Goal: Task Accomplishment & Management: Use online tool/utility

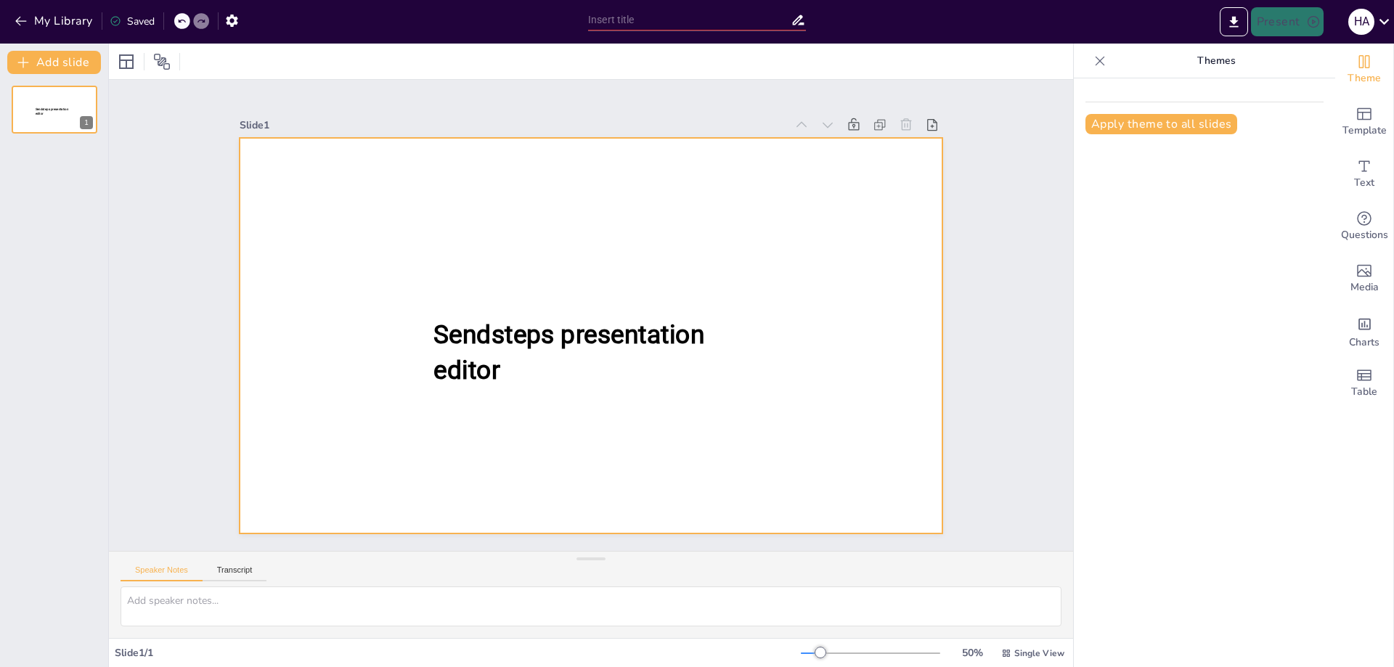
type input "New Sendsteps"
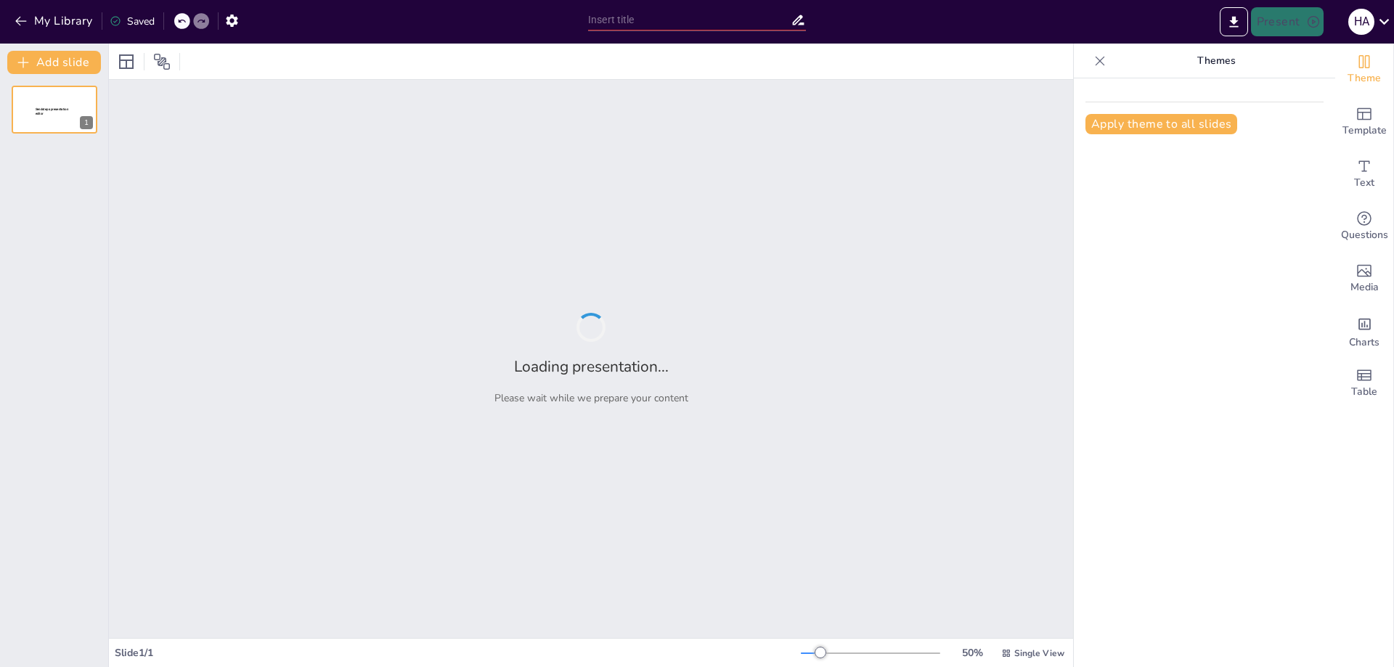
type input "Η Αναγέννηση: Από τη Βόρεια [GEOGRAPHIC_DATA] στην [GEOGRAPHIC_DATA]"
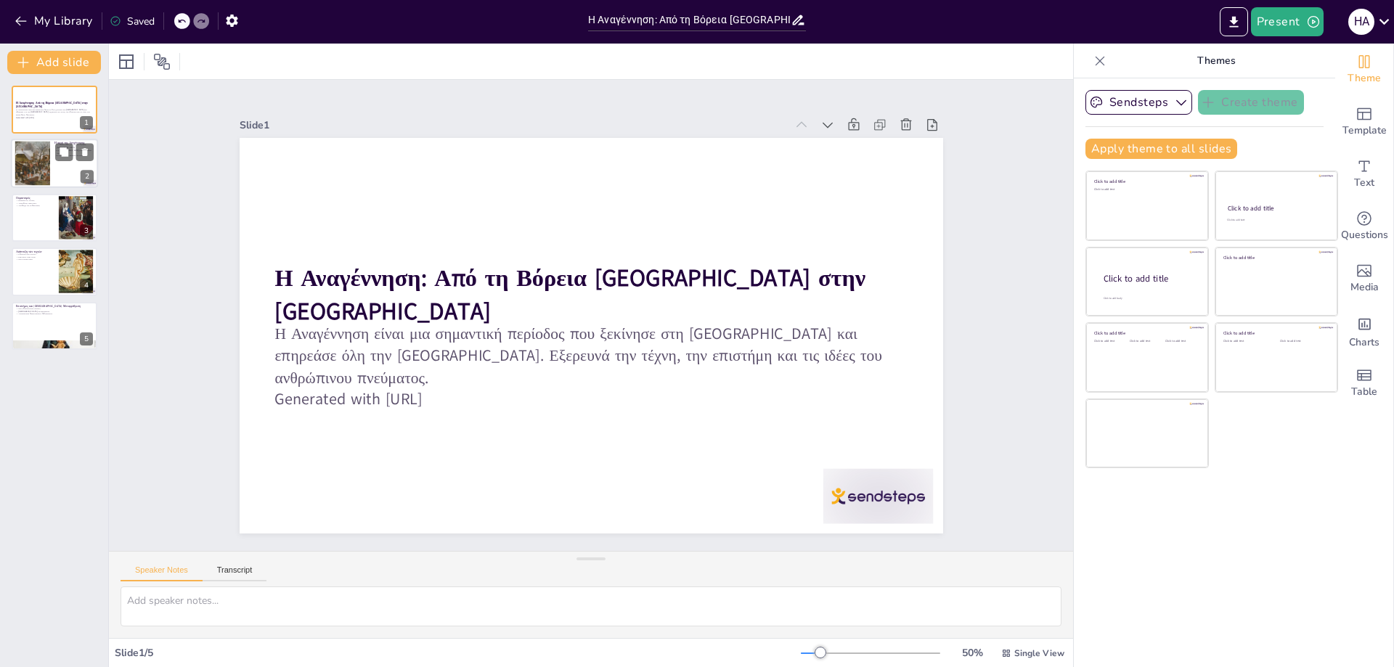
click at [28, 168] on div at bounding box center [32, 164] width 67 height 44
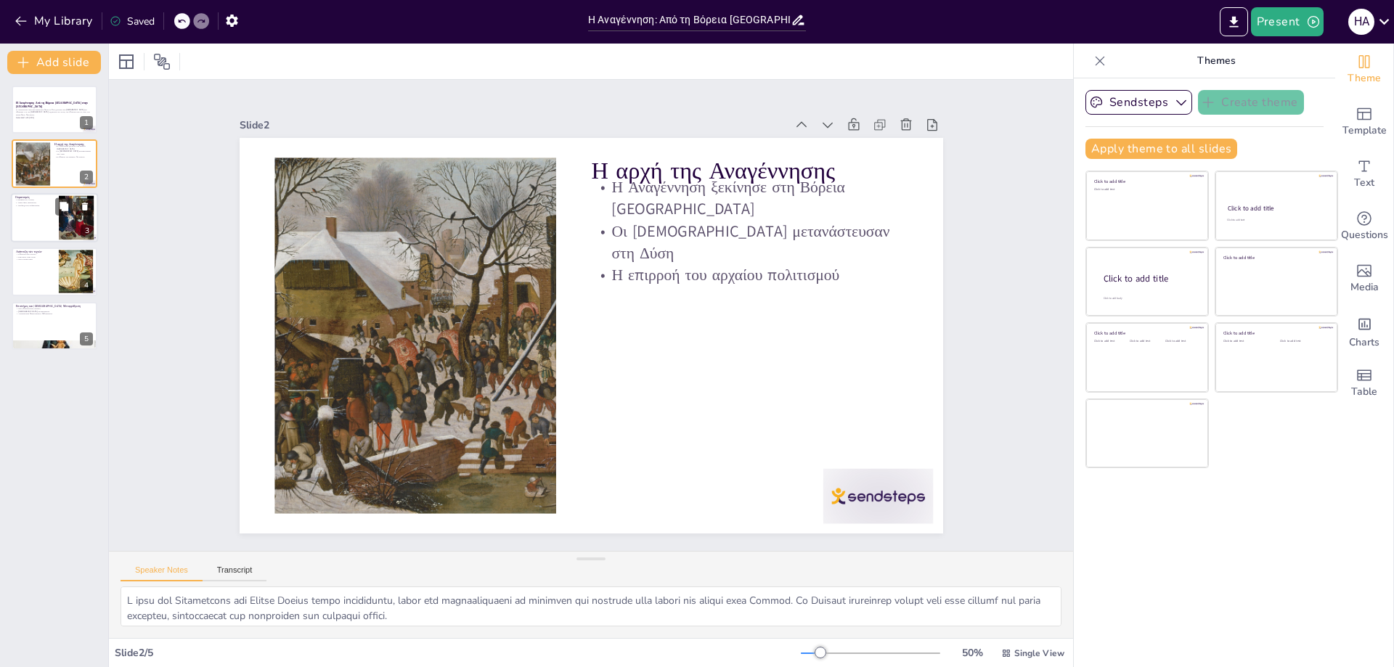
click at [40, 209] on div at bounding box center [54, 217] width 87 height 49
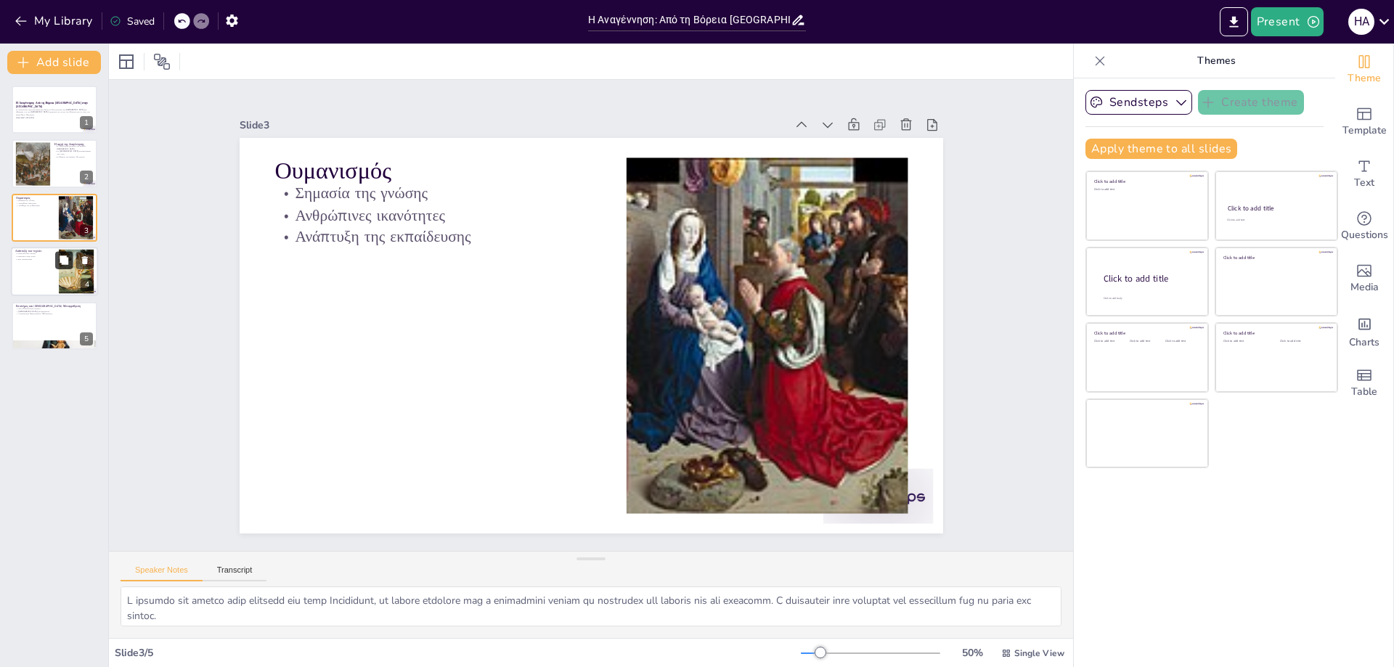
click at [57, 267] on button at bounding box center [63, 260] width 17 height 17
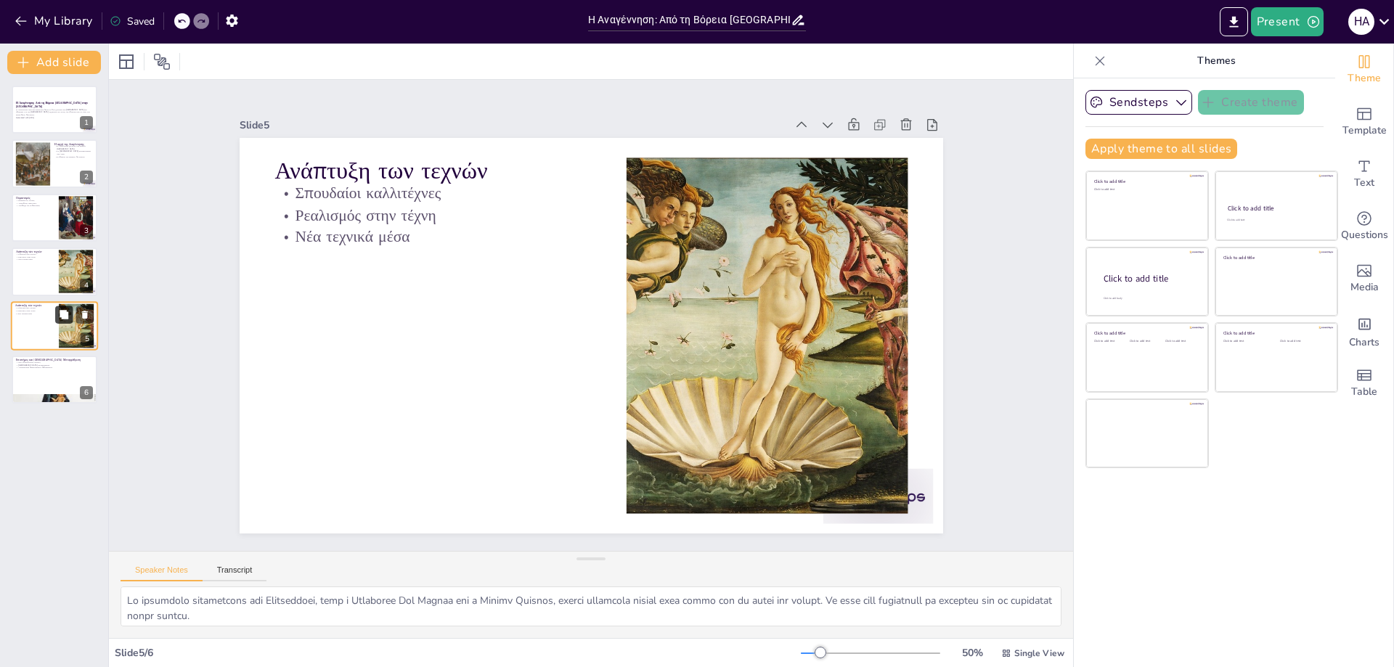
click at [69, 318] on icon at bounding box center [64, 314] width 10 height 10
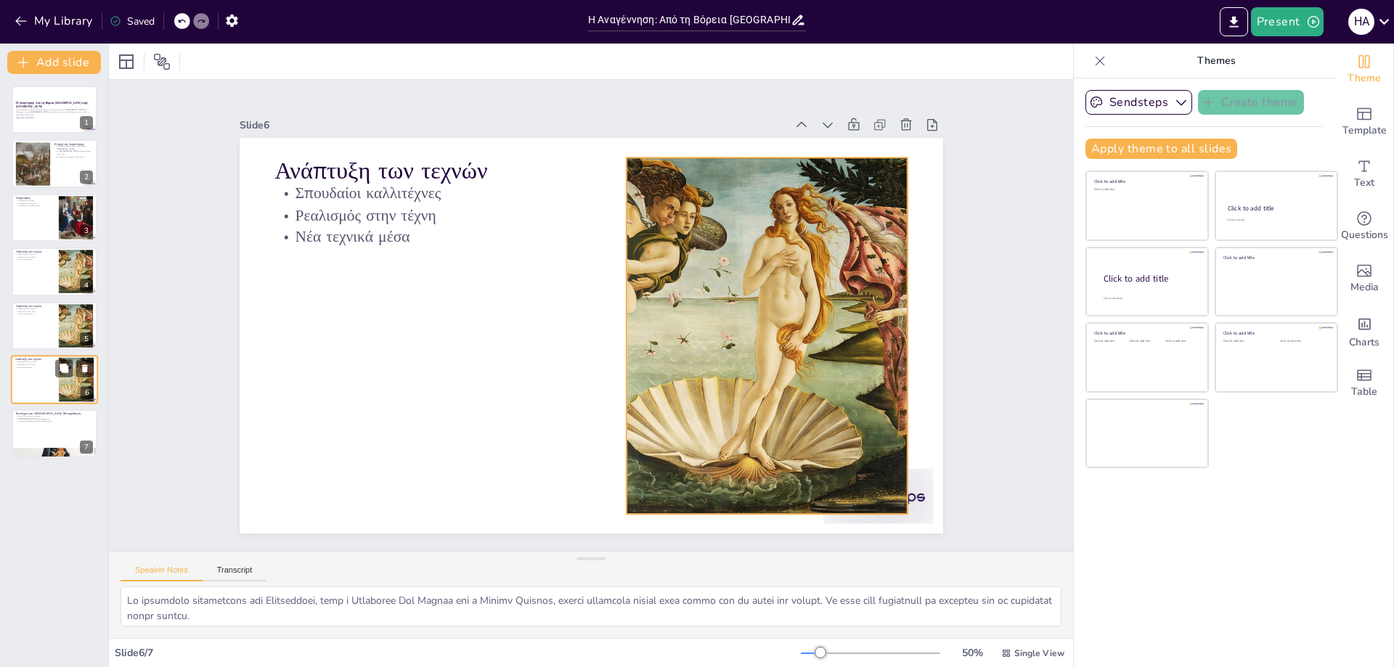
click at [65, 378] on div at bounding box center [76, 380] width 70 height 44
click at [34, 431] on div at bounding box center [54, 434] width 87 height 49
type textarea "Lo ipsu dolorsitametc adipisc eli Seddoeiusm tem inc Utlaboree dolorem ali enim…"
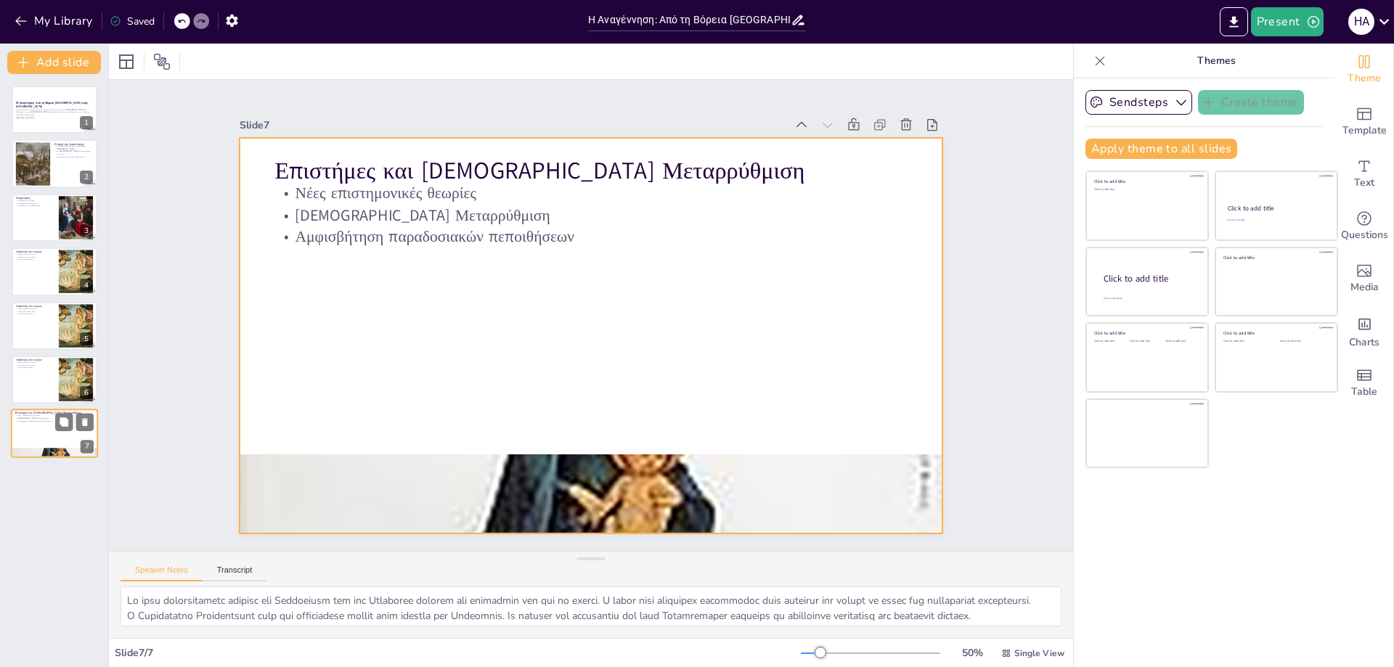
click at [59, 437] on div at bounding box center [54, 434] width 87 height 49
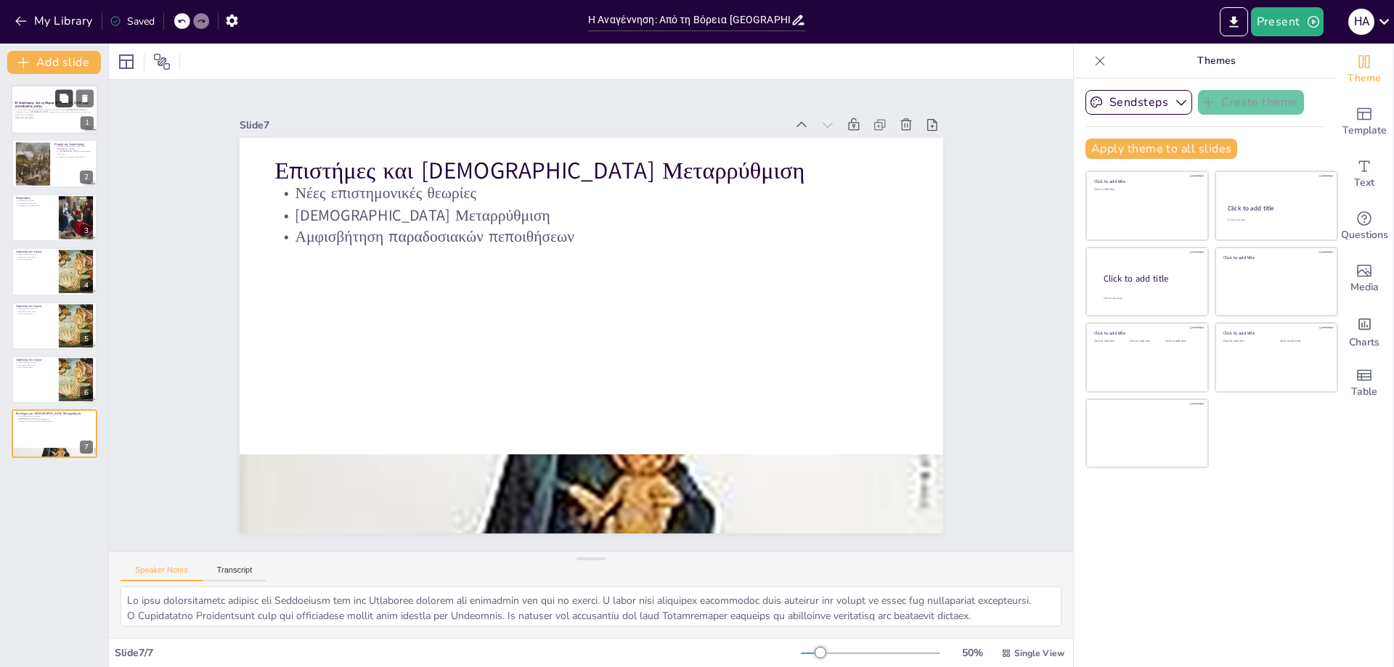
click at [59, 102] on icon at bounding box center [64, 99] width 10 height 10
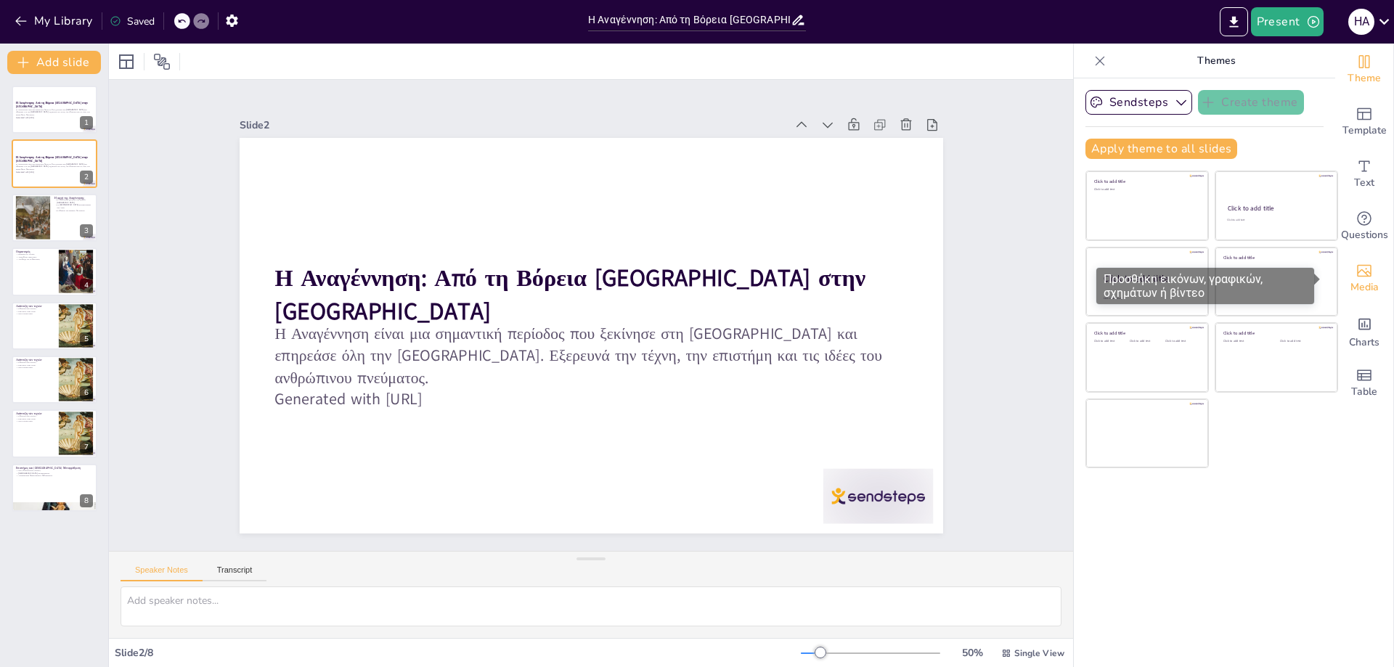
click at [1357, 272] on icon "Add images, graphics, shapes or video" at bounding box center [1364, 271] width 15 height 12
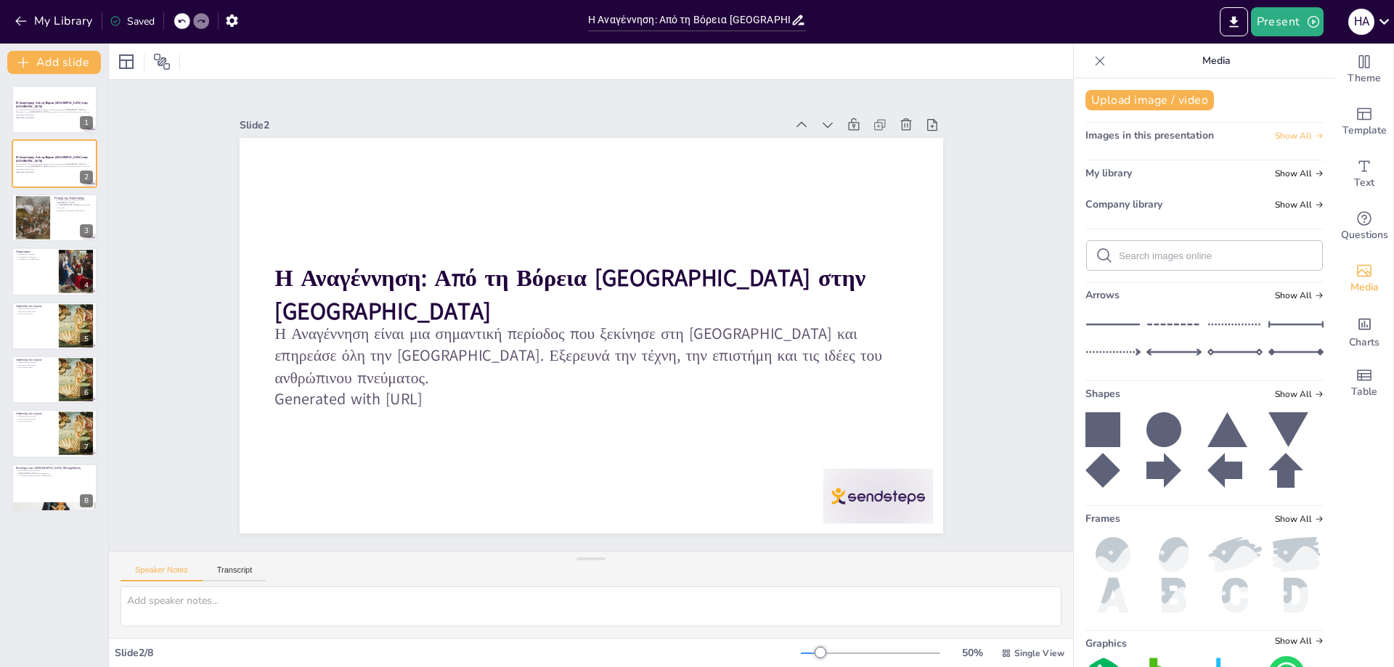
click at [1283, 139] on span "Show All" at bounding box center [1299, 136] width 49 height 10
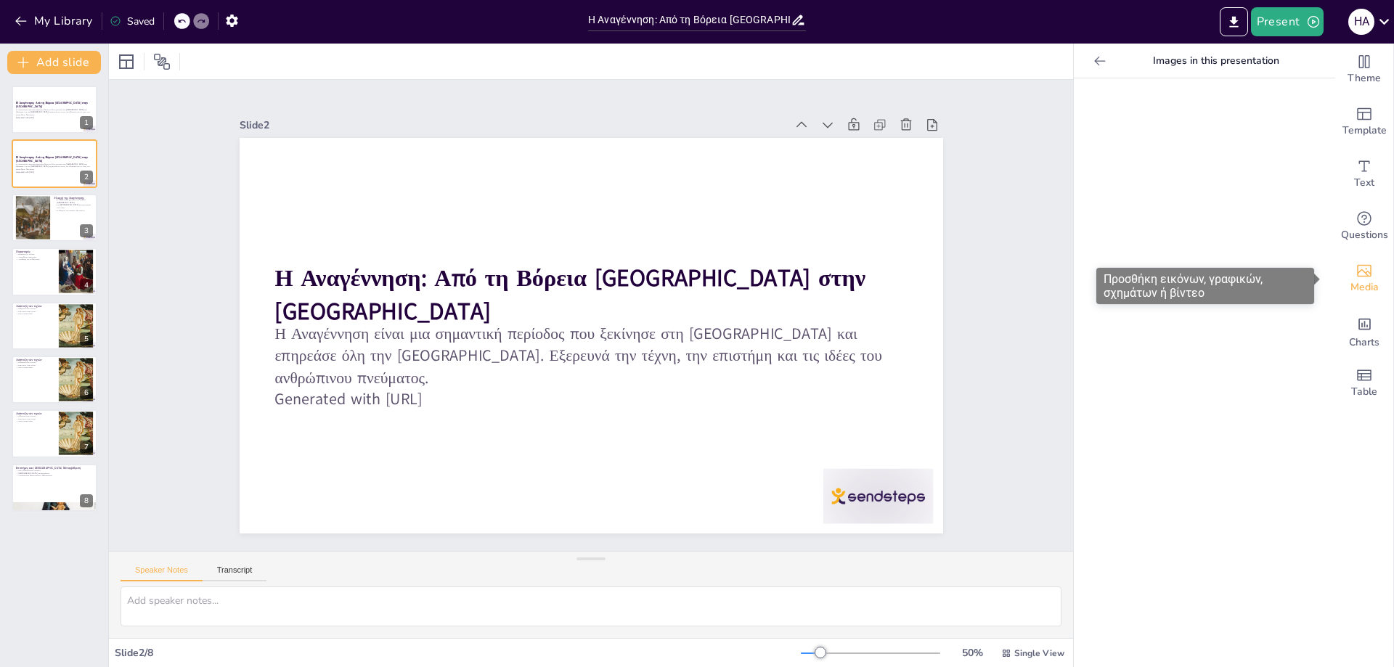
click at [1361, 272] on icon "Add images, graphics, shapes or video" at bounding box center [1364, 270] width 17 height 17
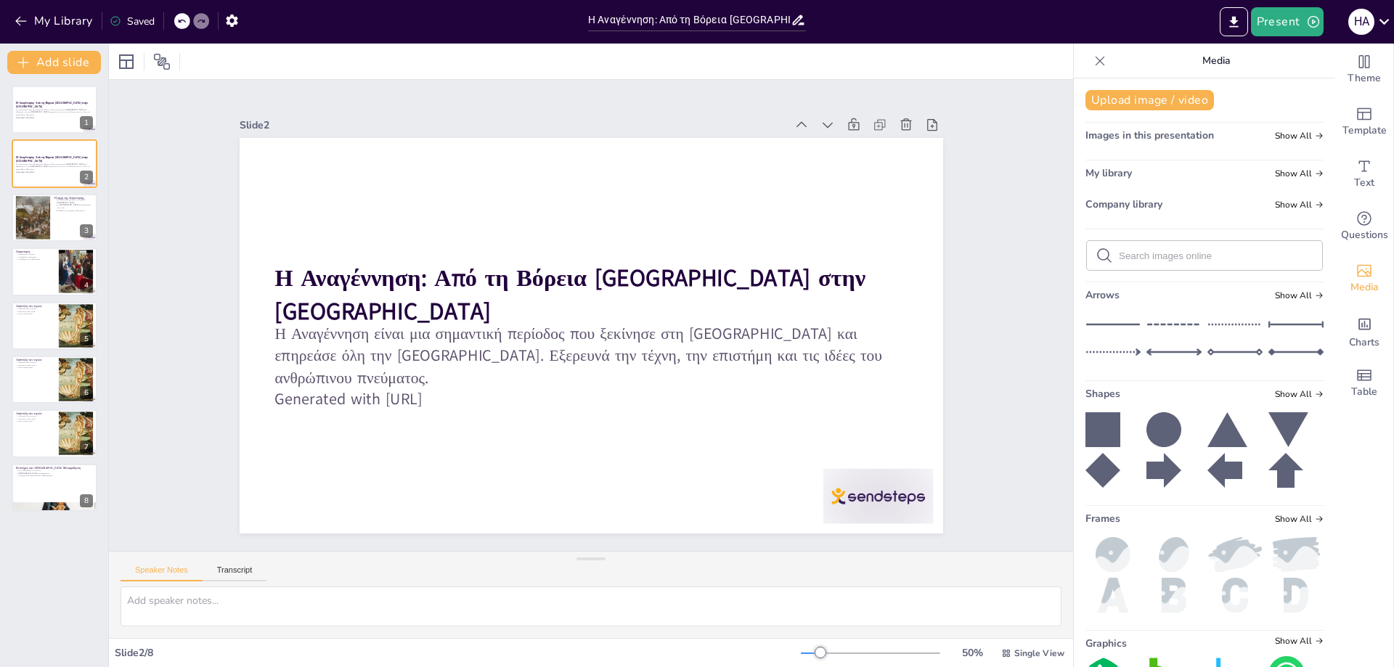
click at [1180, 251] on input "text" at bounding box center [1216, 256] width 195 height 11
type input "A"
type input "α"
type input "ΑΝΑΓΕΝΝΗΣΗ"
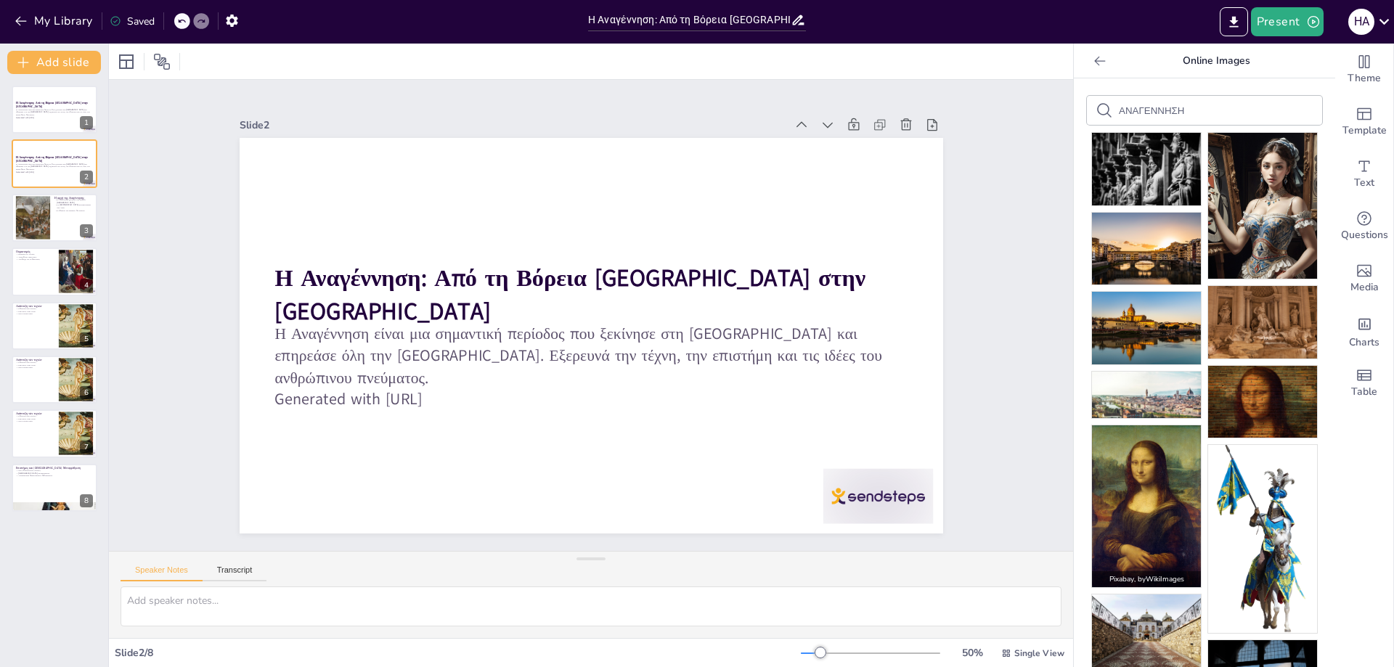
click at [1118, 466] on img at bounding box center [1146, 507] width 109 height 163
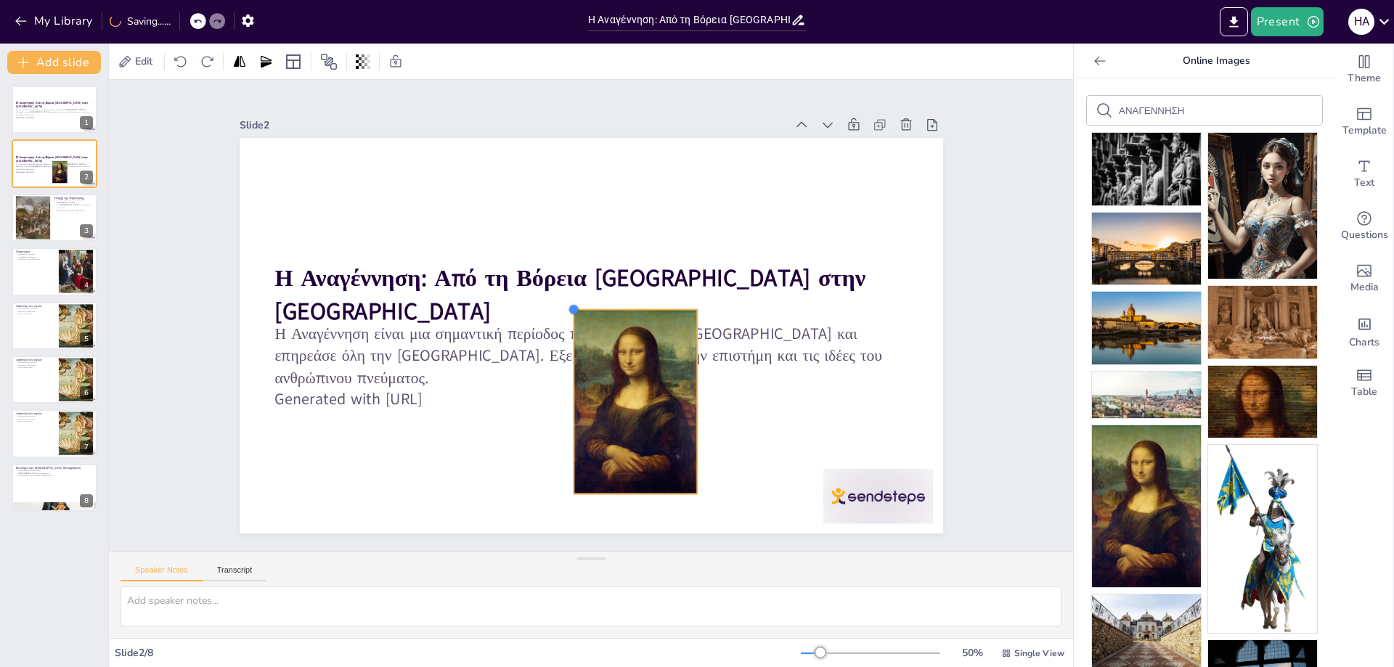
drag, startPoint x: 474, startPoint y: 173, endPoint x: 629, endPoint y: 306, distance: 205.0
click at [629, 306] on div "Η Αναγέννηση: Από τη Βόρεια [GEOGRAPHIC_DATA] στην [GEOGRAPHIC_DATA] Η Αναγέννη…" at bounding box center [571, 318] width 468 height 742
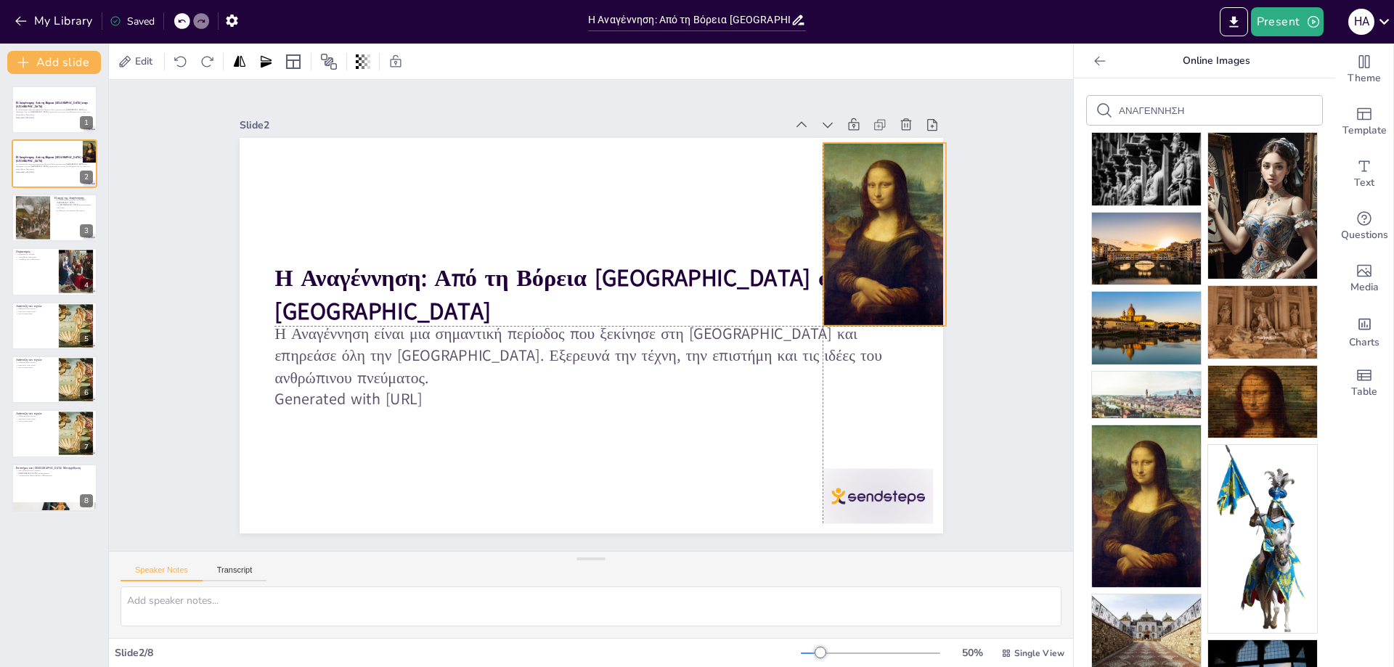
drag, startPoint x: 636, startPoint y: 337, endPoint x: 883, endPoint y: 171, distance: 297.7
click at [529, 149] on div at bounding box center [423, 62] width 212 height 174
drag, startPoint x: 872, startPoint y: 321, endPoint x: 866, endPoint y: 266, distance: 55.6
click at [669, 85] on div at bounding box center [644, 24] width 49 height 121
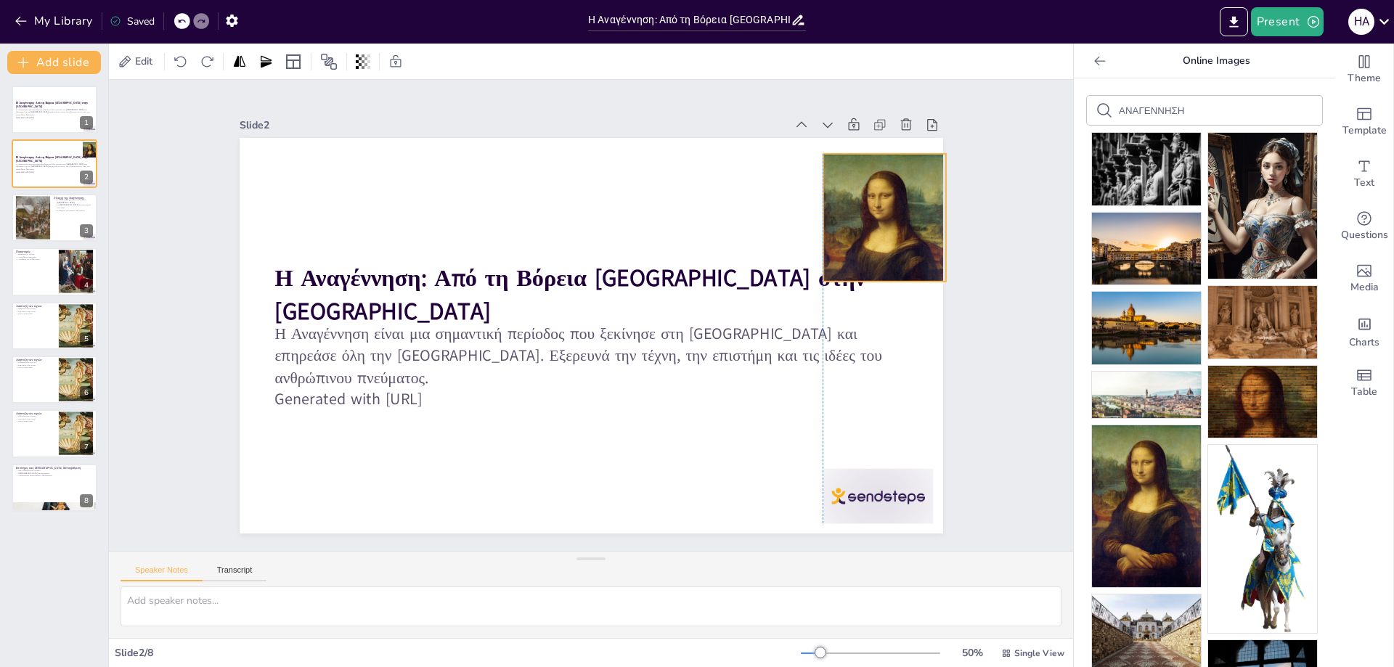
drag, startPoint x: 872, startPoint y: 264, endPoint x: 874, endPoint y: 275, distance: 11.1
click at [588, 102] on div at bounding box center [489, 32] width 195 height 142
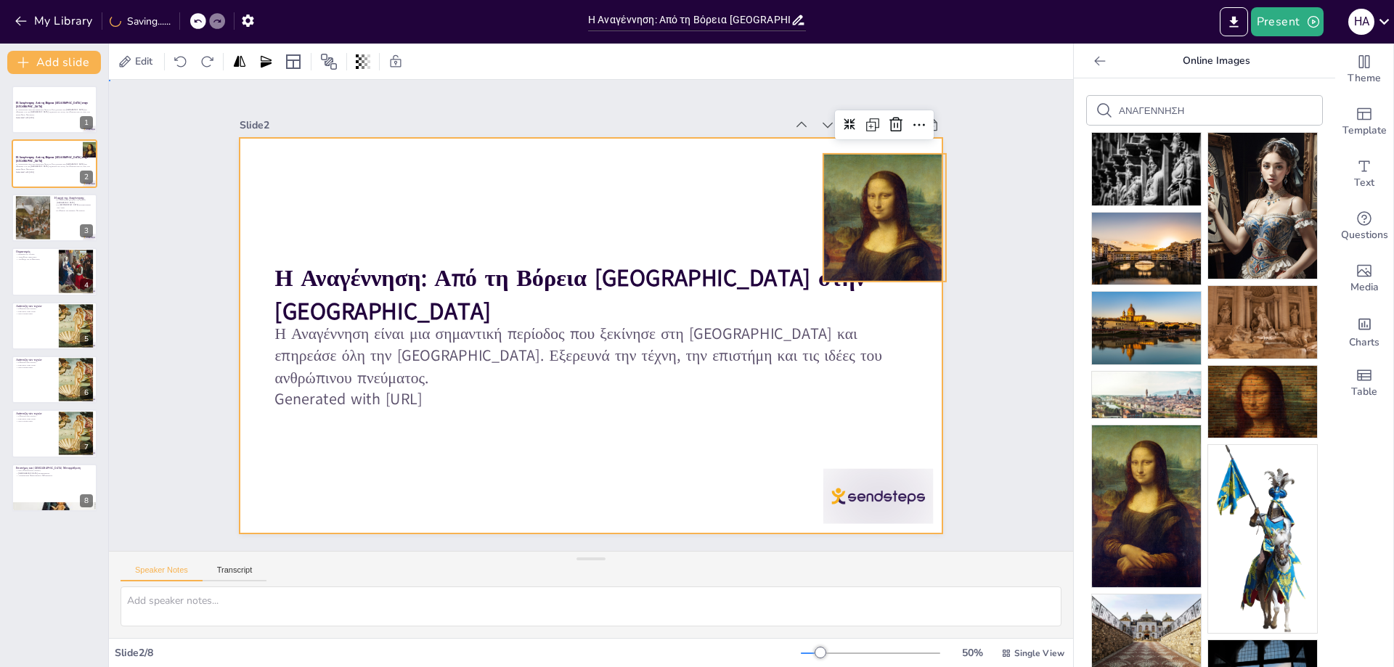
click at [741, 208] on div at bounding box center [607, 304] width 734 height 802
click at [413, 185] on div at bounding box center [611, 316] width 397 height 704
click at [127, 57] on div at bounding box center [126, 61] width 17 height 17
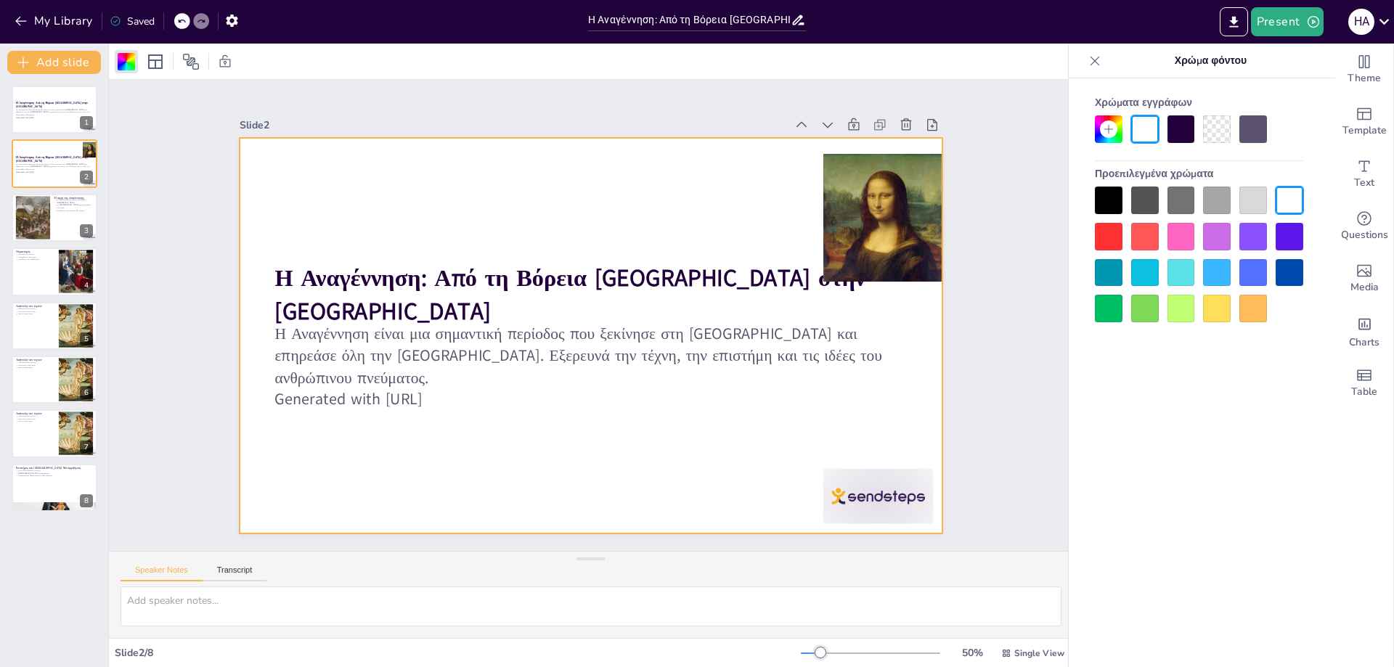
click at [1182, 233] on div at bounding box center [1182, 237] width 28 height 28
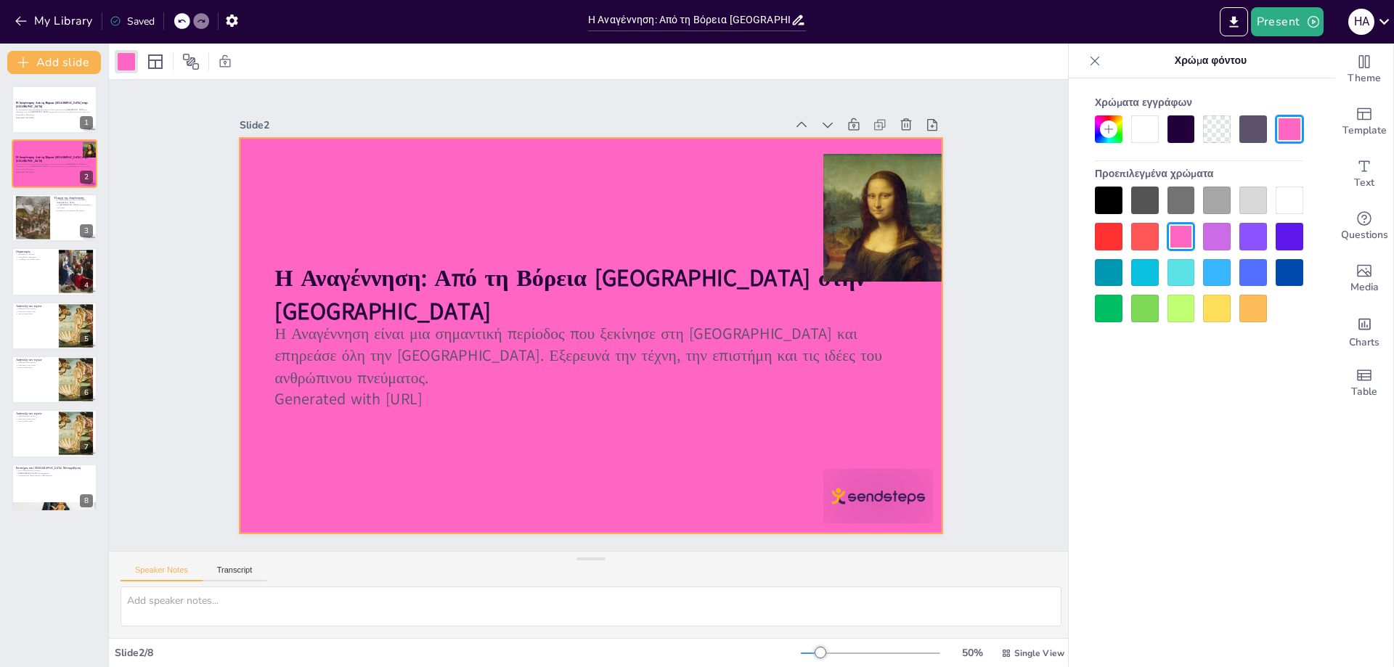
click at [1217, 203] on div at bounding box center [1217, 201] width 28 height 28
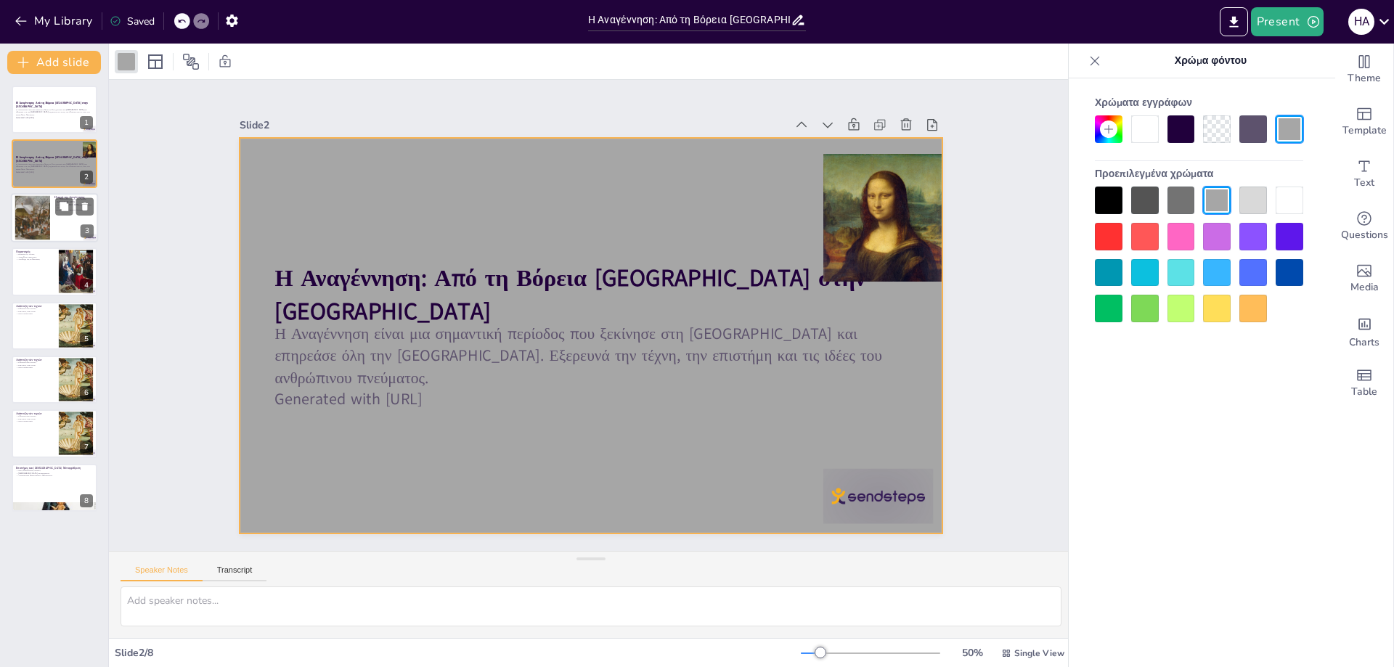
click at [63, 224] on div at bounding box center [54, 217] width 87 height 49
type textarea "L ipsu dol Sitametcons adi Elitse Doeius tempo incididuntu, labor etd magnaaliq…"
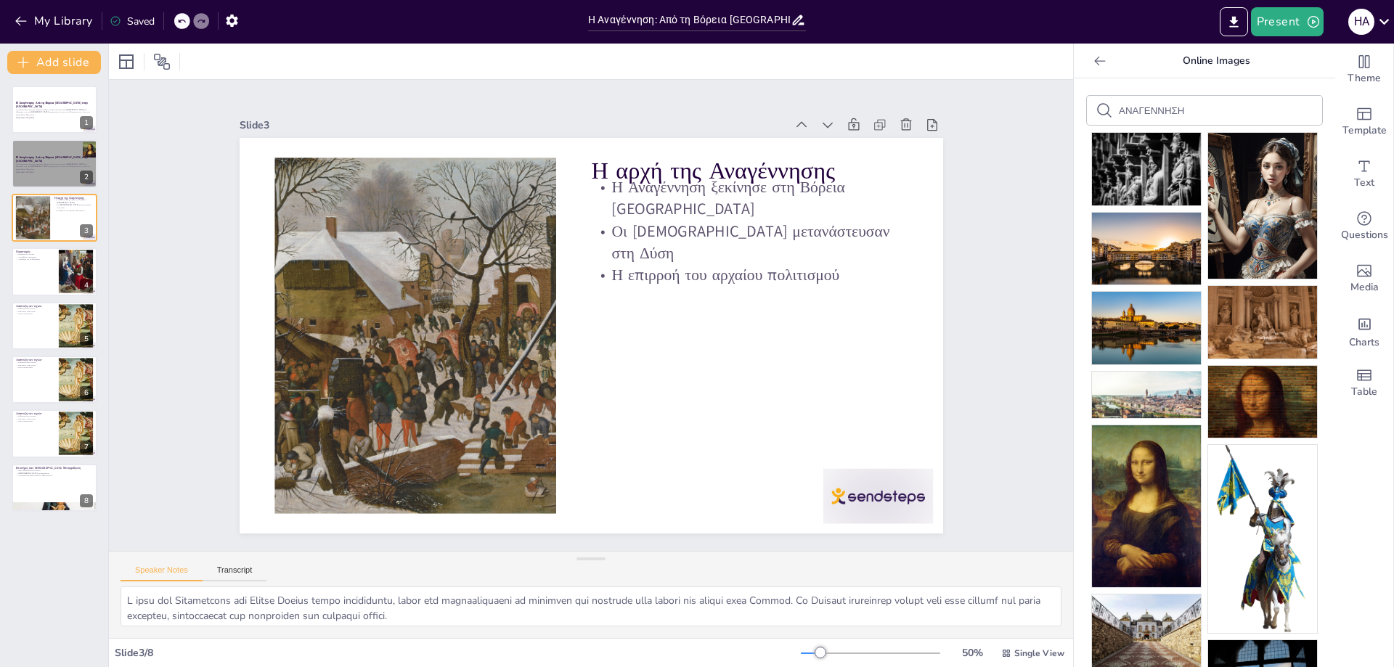
click at [202, 23] on icon at bounding box center [201, 21] width 9 height 9
click at [179, 22] on icon at bounding box center [181, 22] width 7 height 4
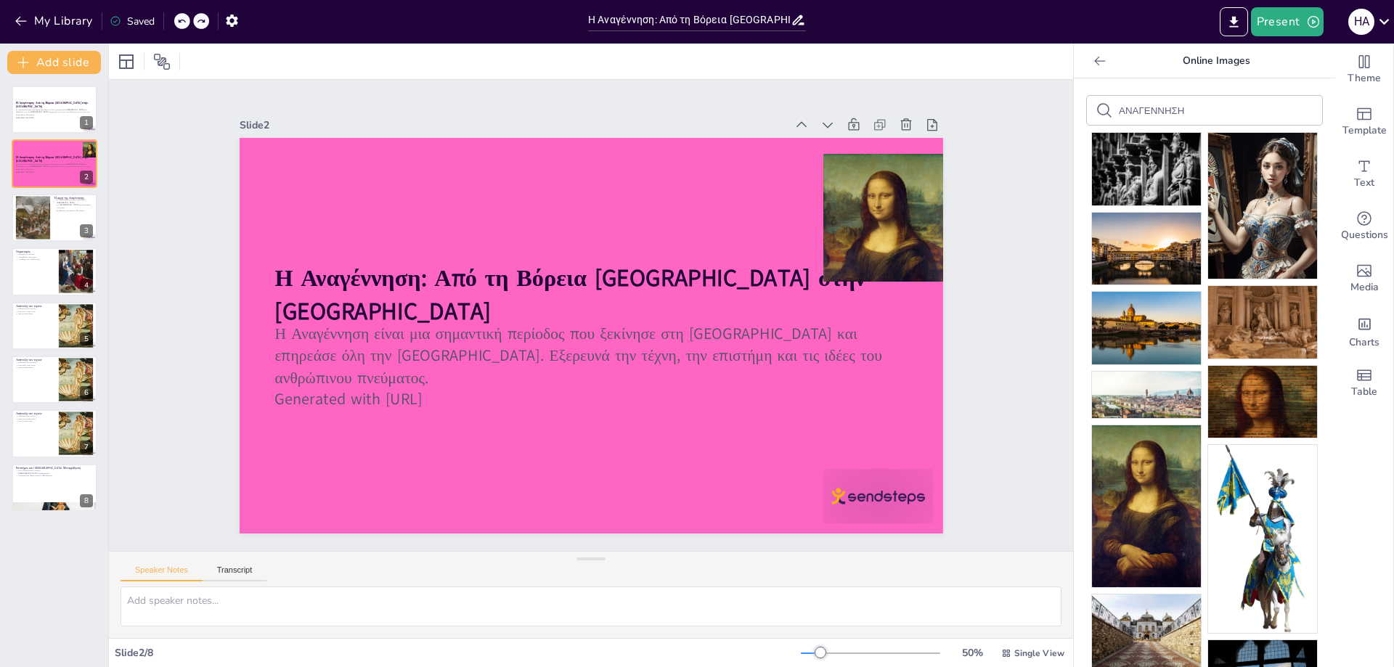
click at [201, 23] on icon at bounding box center [201, 21] width 9 height 9
type textarea "L ipsu dol Sitametcons adi Elitse Doeius tempo incididuntu, labor etd magnaaliq…"
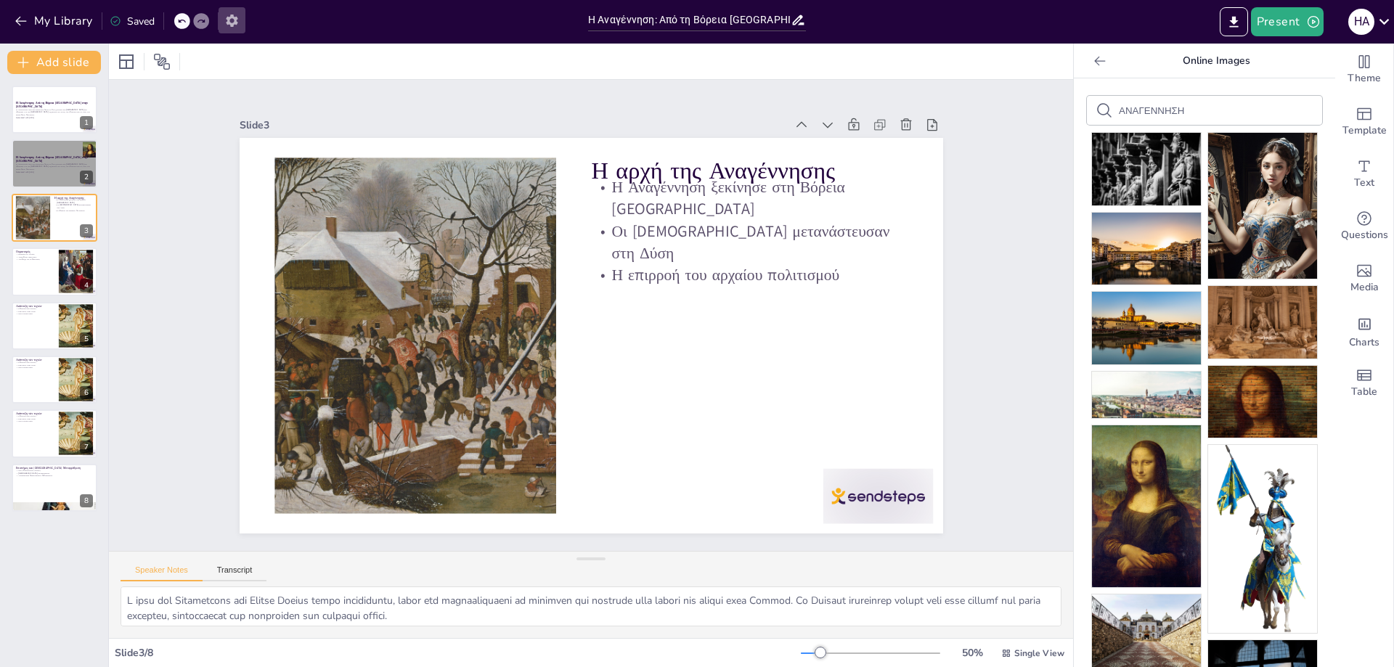
click at [232, 21] on icon "button" at bounding box center [231, 20] width 15 height 15
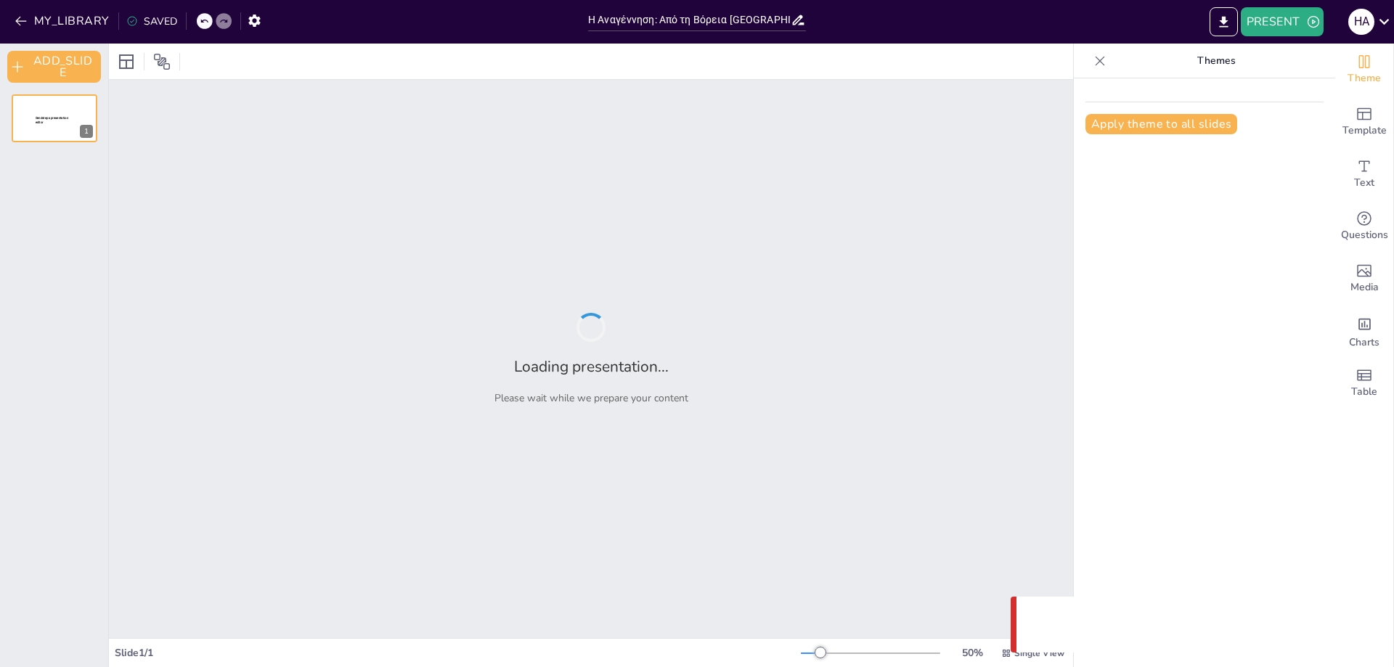
type input "Η Αναγέννηση: Από τη Βόρεια [GEOGRAPHIC_DATA] στην [GEOGRAPHIC_DATA]"
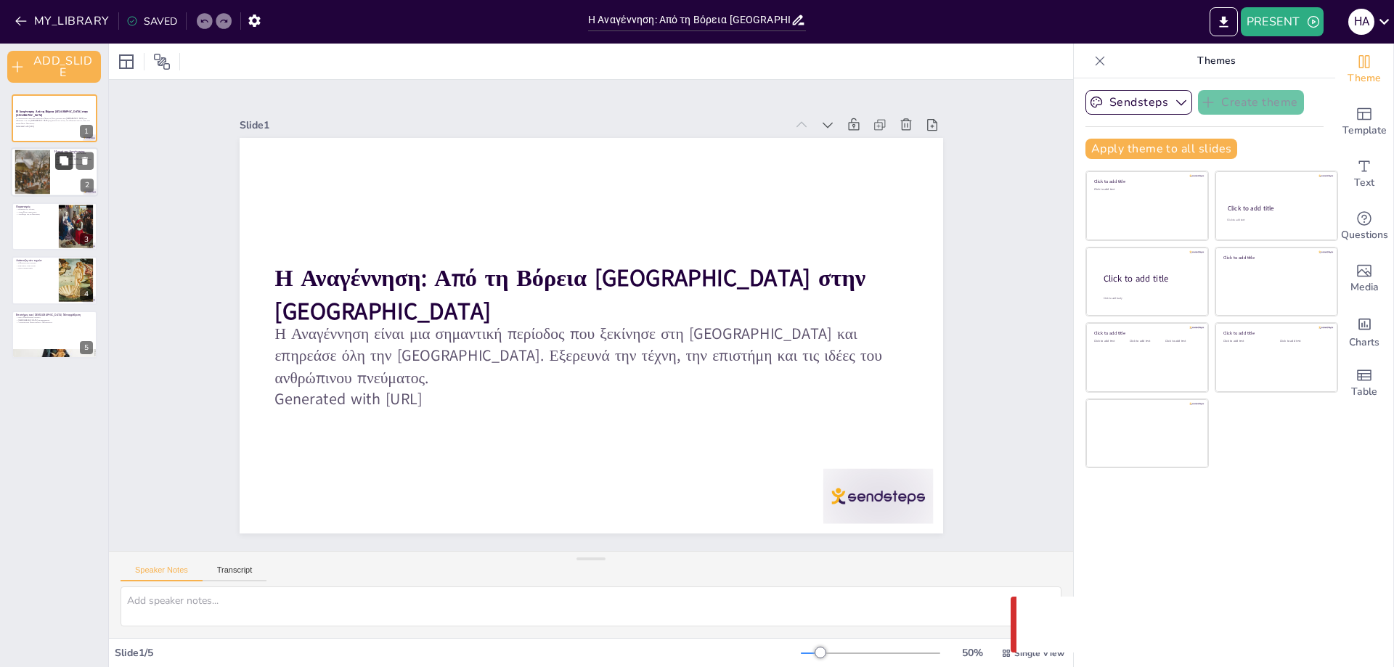
click at [65, 156] on icon at bounding box center [64, 161] width 10 height 10
type textarea "L ipsu dol Sitametcons adi Elitse Doeius tempo incididuntu, labor etd magnaaliq…"
